Goal: Task Accomplishment & Management: Manage account settings

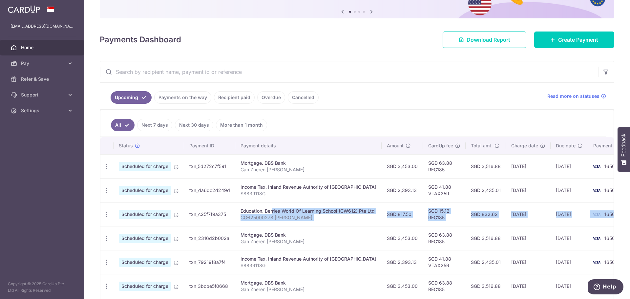
scroll to position [0, 22]
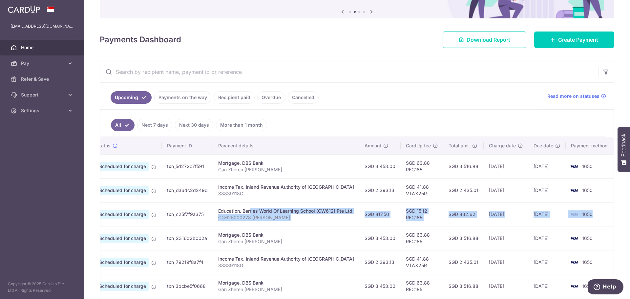
drag, startPoint x: 252, startPoint y: 212, endPoint x: 589, endPoint y: 213, distance: 336.6
click at [589, 213] on tr "Update payment Cancel payment Scheduled for charge txn_c25f7f9a375 Education. B…" at bounding box center [346, 214] width 537 height 24
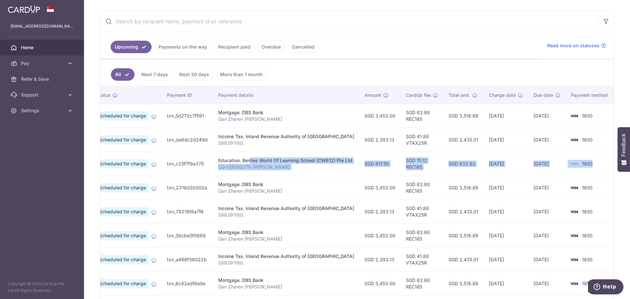
scroll to position [97, 0]
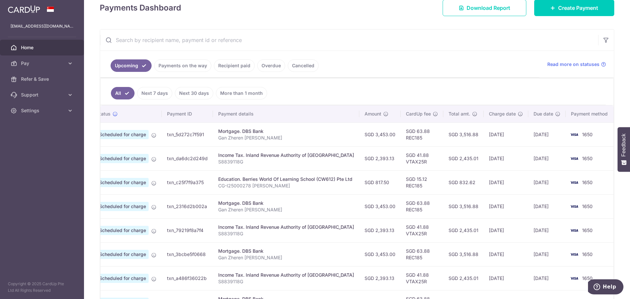
click at [156, 182] on icon at bounding box center [153, 182] width 5 height 5
click at [155, 183] on icon at bounding box center [153, 182] width 5 height 5
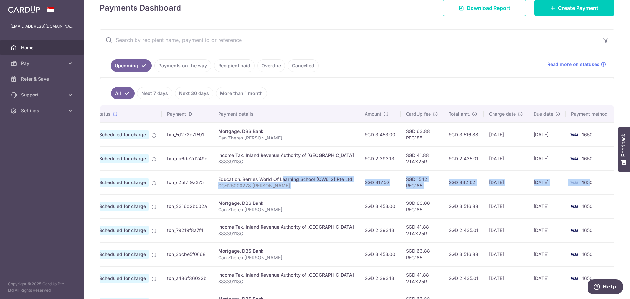
drag, startPoint x: 264, startPoint y: 178, endPoint x: 586, endPoint y: 185, distance: 322.3
click at [586, 185] on tr "Update payment Cancel payment Scheduled for charge txn_c25f7f9a375 Education. B…" at bounding box center [346, 182] width 537 height 24
drag, startPoint x: 353, startPoint y: 267, endPoint x: 231, endPoint y: 253, distance: 122.5
click at [231, 253] on tbody "Update payment Cancel payment Upload doc Scheduled for charge txn_5d272c7f591 M…" at bounding box center [346, 242] width 537 height 240
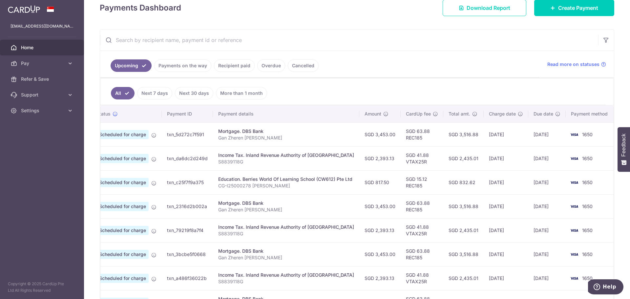
click at [125, 181] on span "Scheduled for charge" at bounding box center [122, 182] width 52 height 9
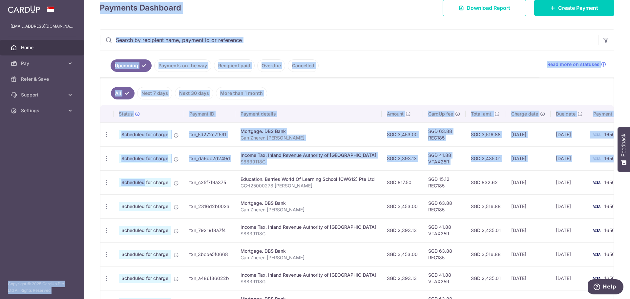
drag, startPoint x: 106, startPoint y: 182, endPoint x: 54, endPoint y: 182, distance: 51.5
click at [54, 182] on main "ganzherendavid@gmail.com Home Pay Payments Recipients Cards Refer & Save Suppor…" at bounding box center [315, 149] width 630 height 299
click at [110, 182] on div "Update payment Cancel payment" at bounding box center [106, 183] width 12 height 12
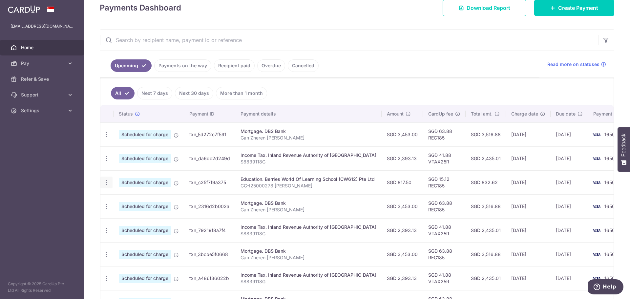
click at [109, 183] on icon "button" at bounding box center [106, 182] width 7 height 7
click at [117, 198] on link "Update payment" at bounding box center [135, 201] width 68 height 16
radio input "true"
type input "817.50"
type input "12/11/2025"
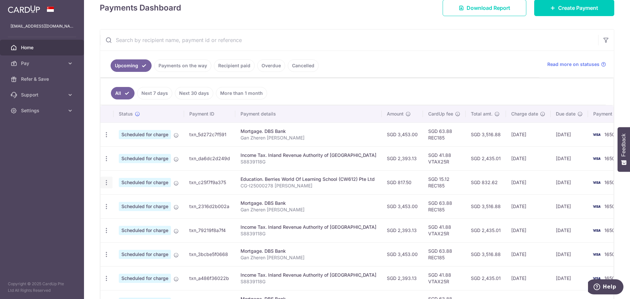
type input "CG-I25000278 Gan Yikai Asher"
type input "REC185"
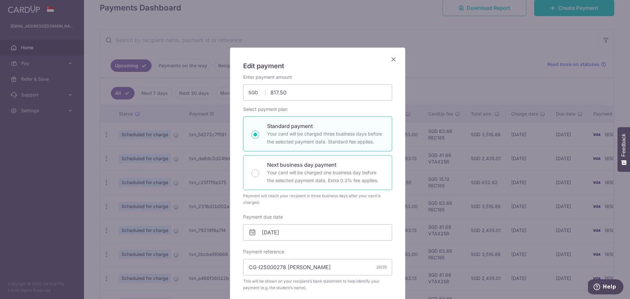
scroll to position [33, 0]
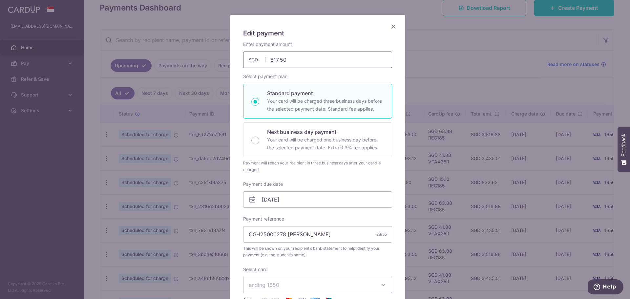
drag, startPoint x: 288, startPoint y: 60, endPoint x: 211, endPoint y: 56, distance: 76.9
click at [211, 56] on div "Edit payment By clicking apply, you will make changes to all payments to Berrie…" at bounding box center [315, 149] width 630 height 299
type input "959.20"
click at [341, 107] on p "Your card will be charged three business days before the selected payment date.…" at bounding box center [325, 105] width 117 height 16
click at [259, 106] on input "Standard payment Your card will be charged three business days before the selec…" at bounding box center [255, 102] width 8 height 8
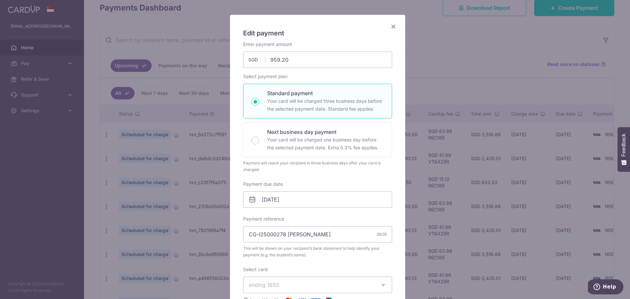
radio input "true"
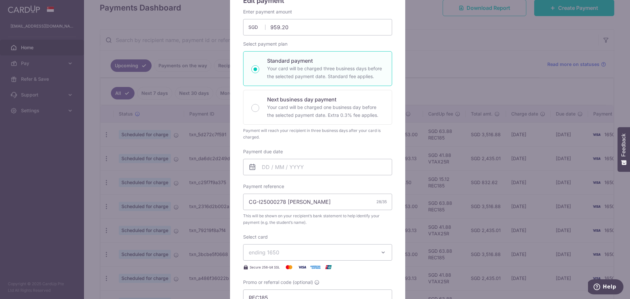
scroll to position [66, 0]
drag, startPoint x: 274, startPoint y: 203, endPoint x: 283, endPoint y: 202, distance: 9.3
click at [283, 202] on input "CG-I25000278 Gan Yikai Asher" at bounding box center [317, 201] width 149 height 16
type input "CG-I25001199 [PERSON_NAME]"
click at [262, 168] on input "Payment due date" at bounding box center [317, 166] width 149 height 16
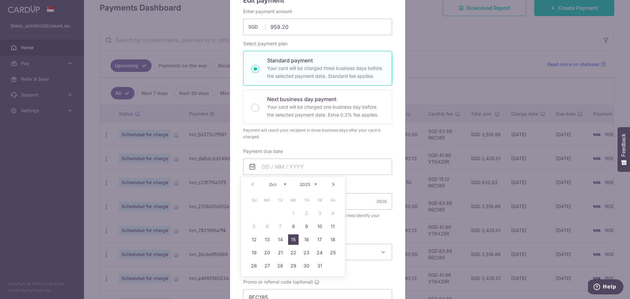
click at [294, 236] on link "15" at bounding box center [293, 239] width 10 height 10
type input "[DATE]"
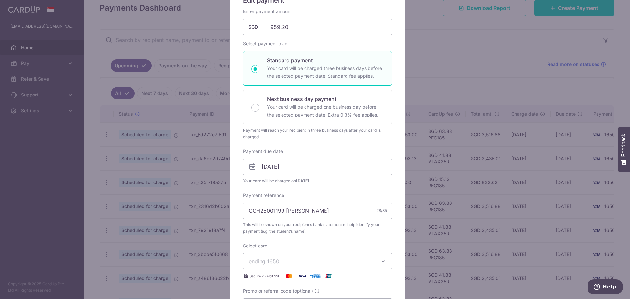
click at [368, 259] on span "ending 1650" at bounding box center [312, 261] width 126 height 8
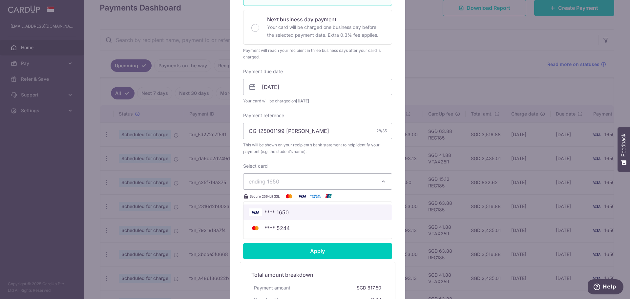
scroll to position [164, 0]
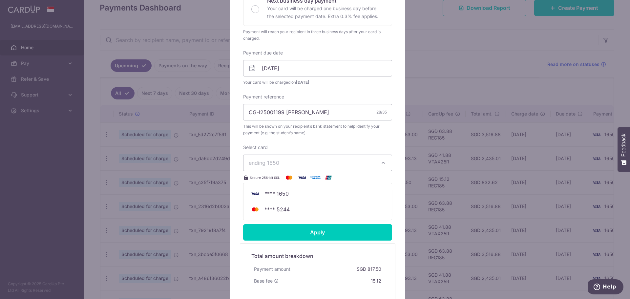
click at [394, 148] on div "Edit payment By clicking apply, you will make changes to all payments to Berrie…" at bounding box center [317, 107] width 175 height 446
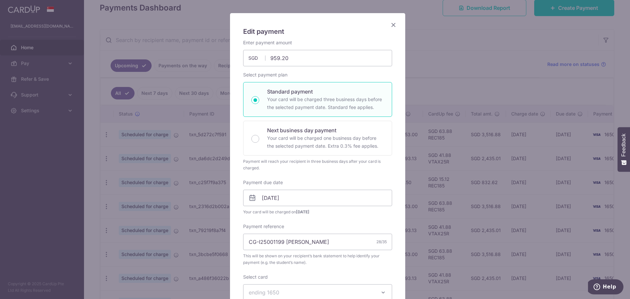
scroll to position [0, 0]
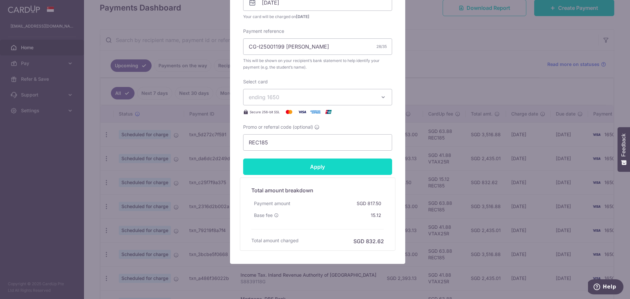
click at [372, 165] on input "Apply" at bounding box center [317, 166] width 149 height 16
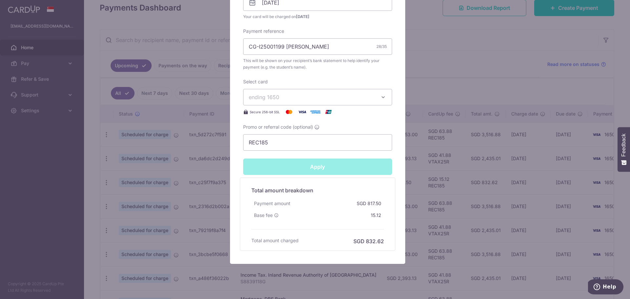
type input "Successfully Applied"
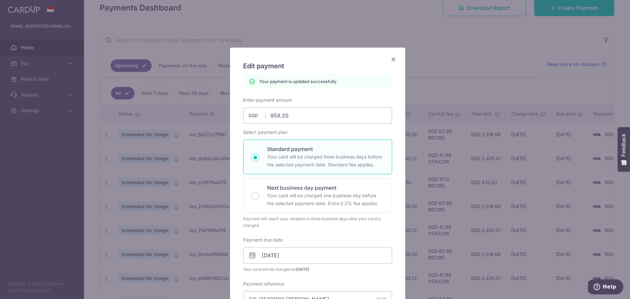
click at [391, 56] on icon "Close" at bounding box center [393, 59] width 8 height 8
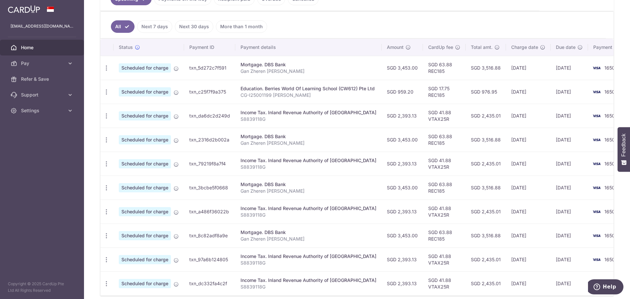
scroll to position [196, 0]
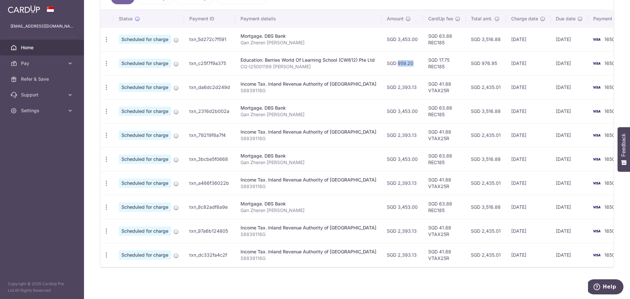
drag, startPoint x: 387, startPoint y: 62, endPoint x: 403, endPoint y: 64, distance: 15.5
click at [403, 64] on td "SGD 959.20" at bounding box center [402, 63] width 41 height 24
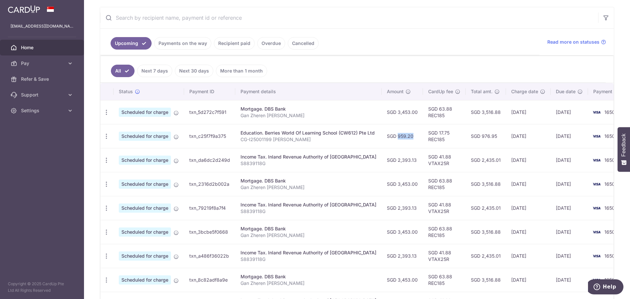
scroll to position [97, 0]
